Goal: Transaction & Acquisition: Purchase product/service

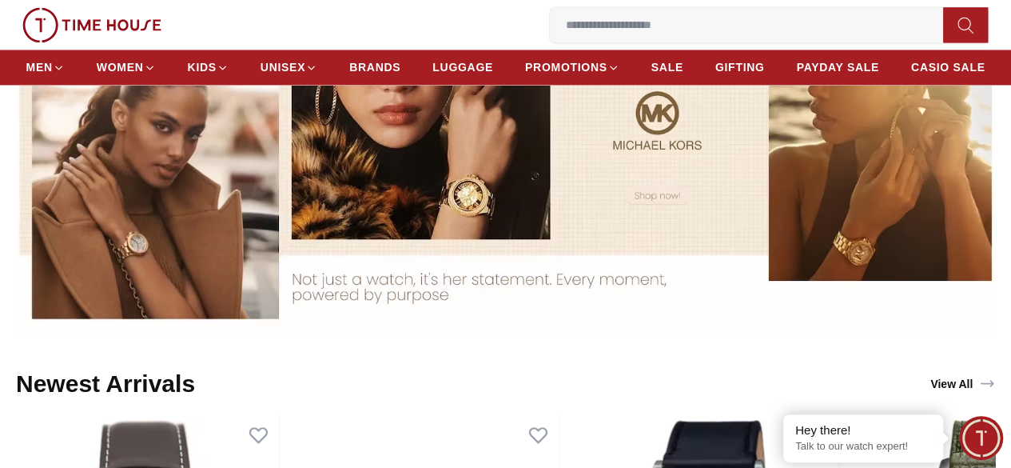
scroll to position [1279, 0]
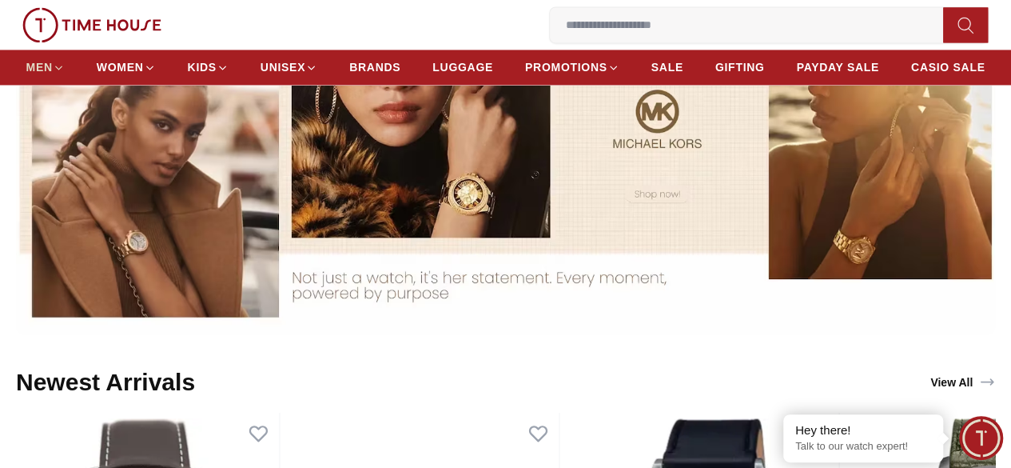
click at [53, 68] on span "MEN" at bounding box center [39, 67] width 26 height 16
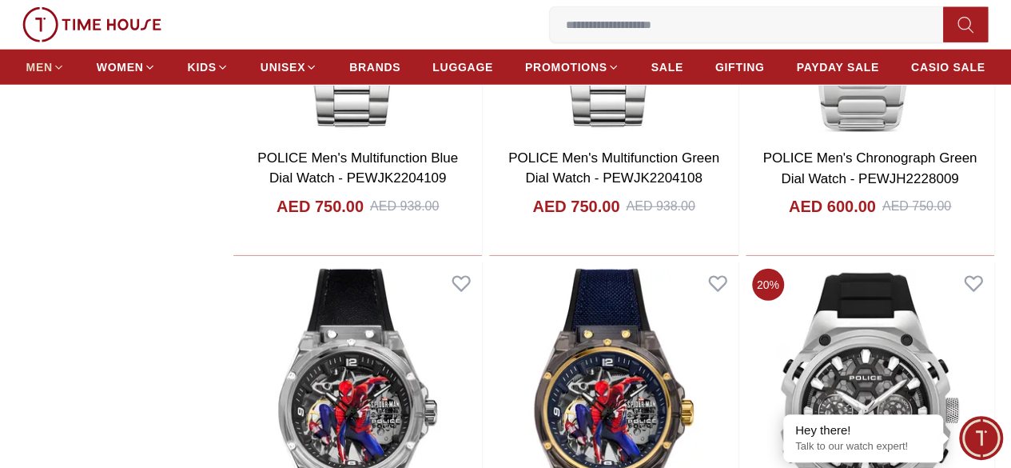
scroll to position [2173, 0]
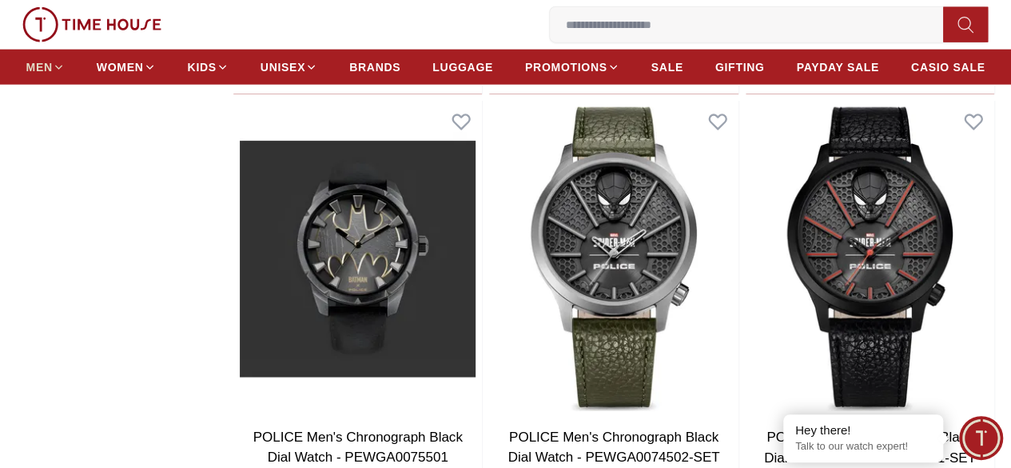
scroll to position [4976, 0]
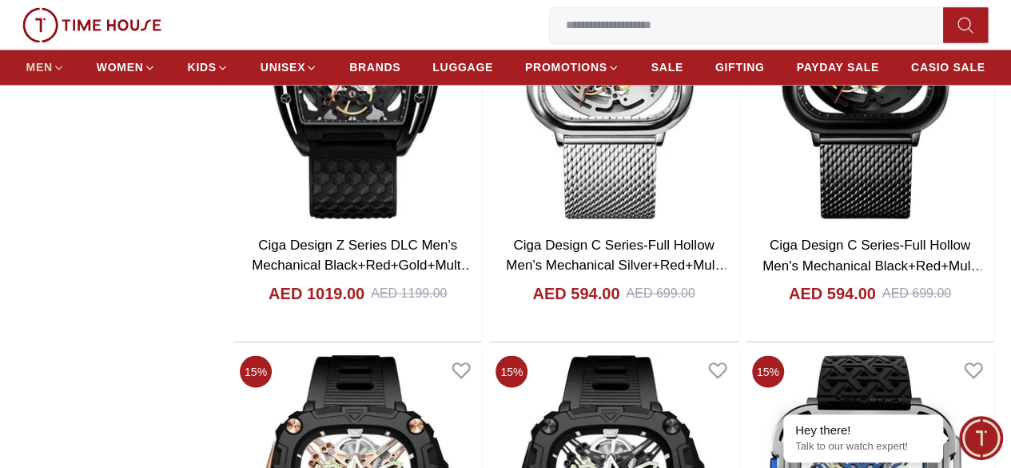
scroll to position [10458, 0]
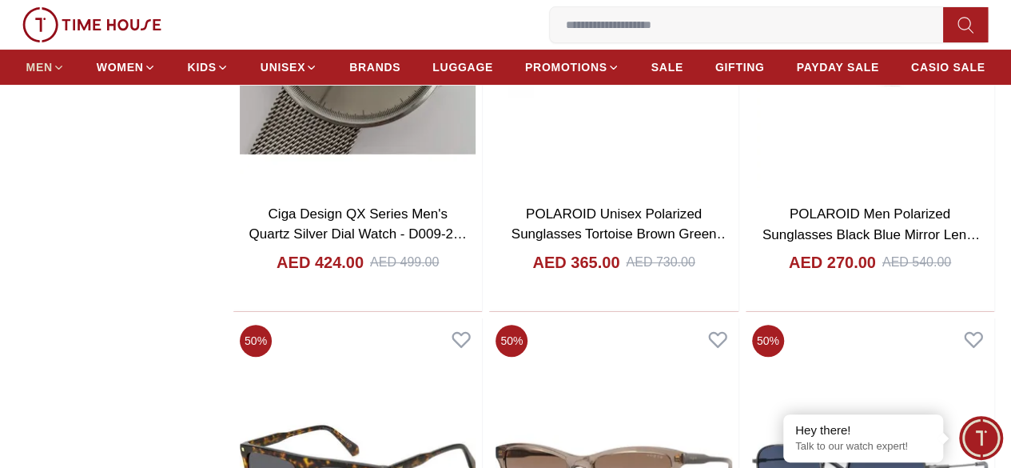
scroll to position [12251, 0]
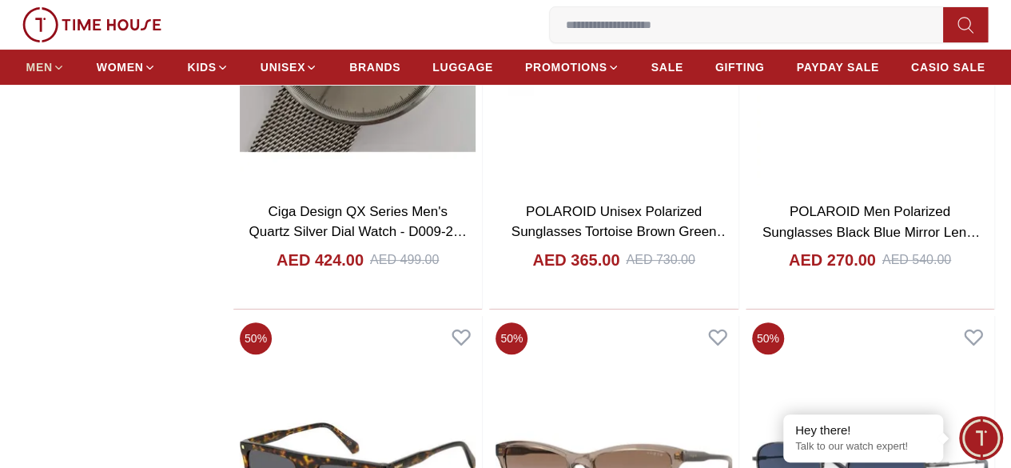
scroll to position [10633, 0]
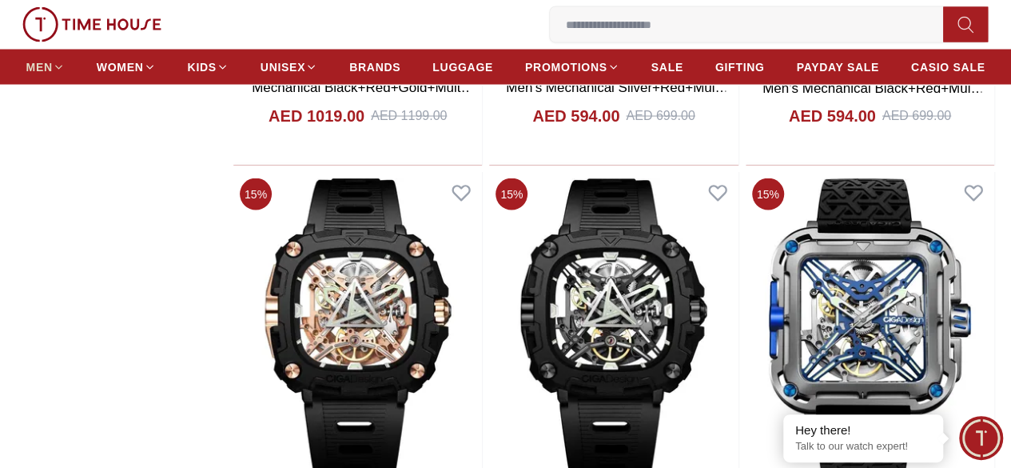
scroll to position [10611, 0]
